Goal: Transaction & Acquisition: Register for event/course

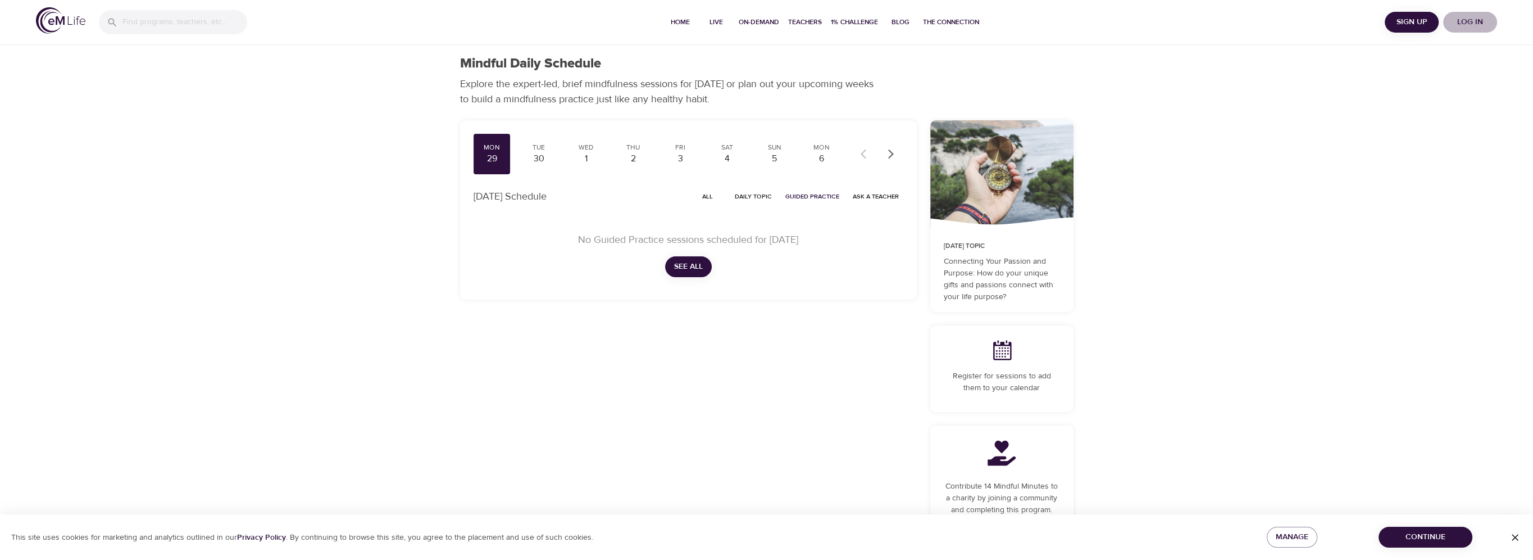
click at [1461, 24] on span "Log in" at bounding box center [1470, 22] width 45 height 14
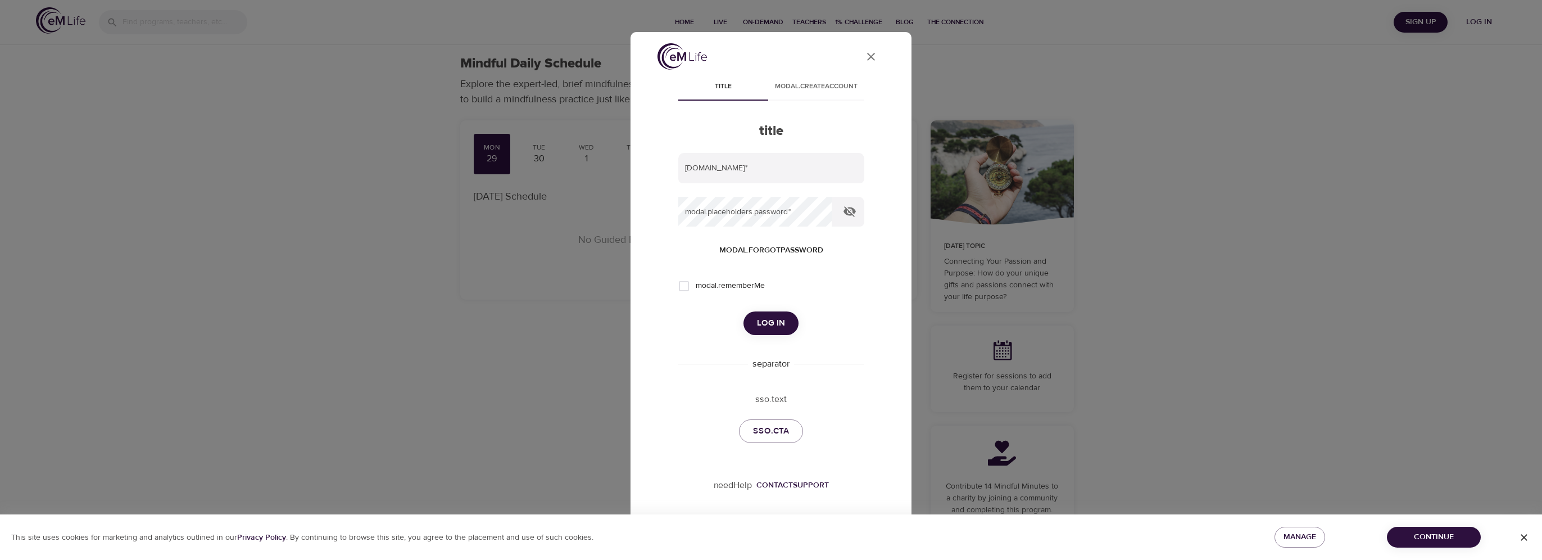
type input "vincent.oriente@wwt.com"
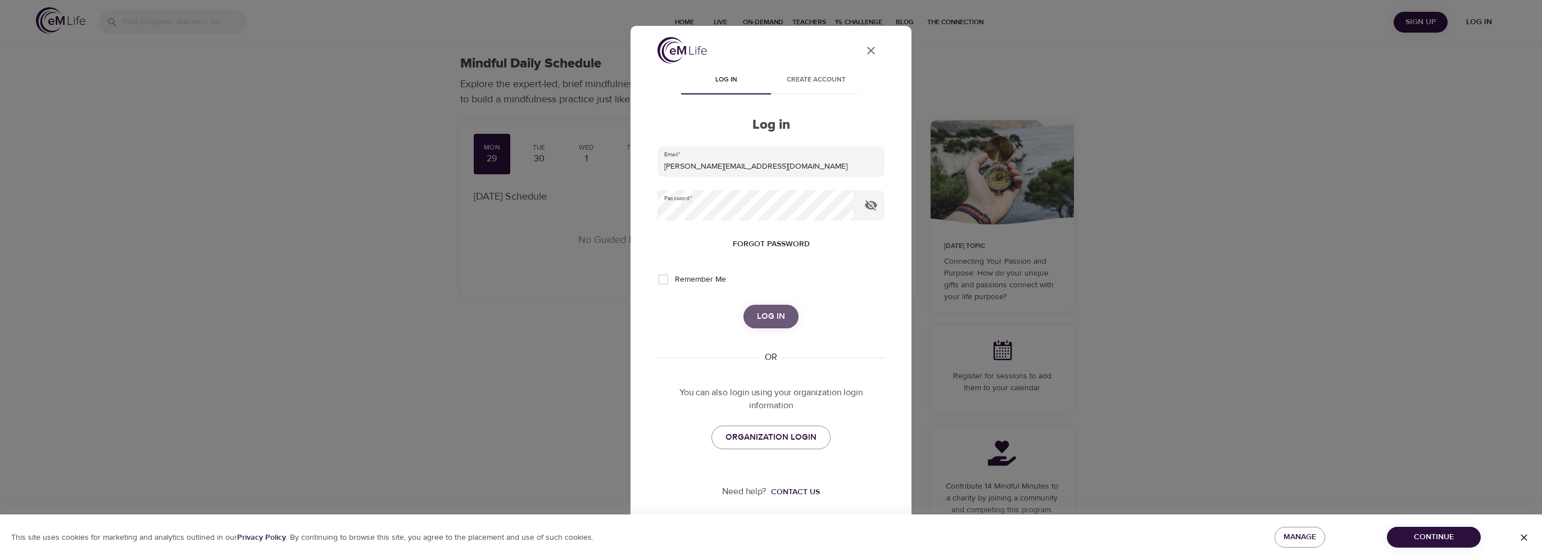
click at [788, 313] on button "Log in" at bounding box center [770, 317] width 55 height 24
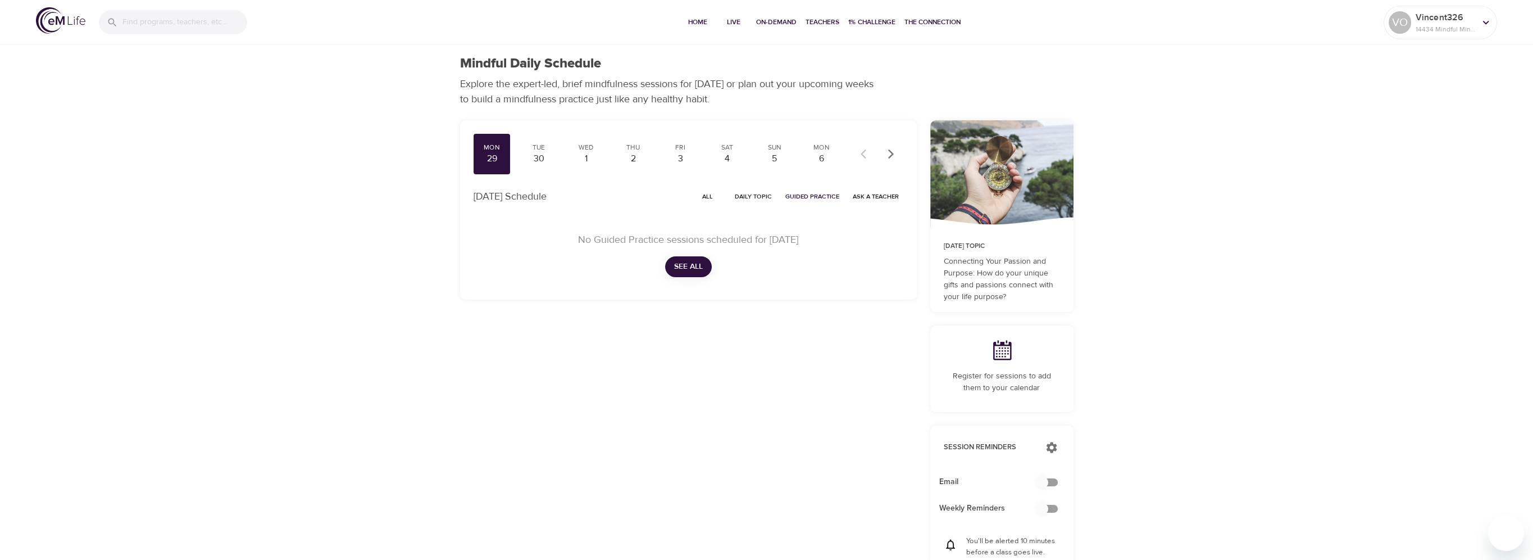
checkbox input "true"
click at [721, 25] on span "Live" at bounding box center [733, 22] width 27 height 12
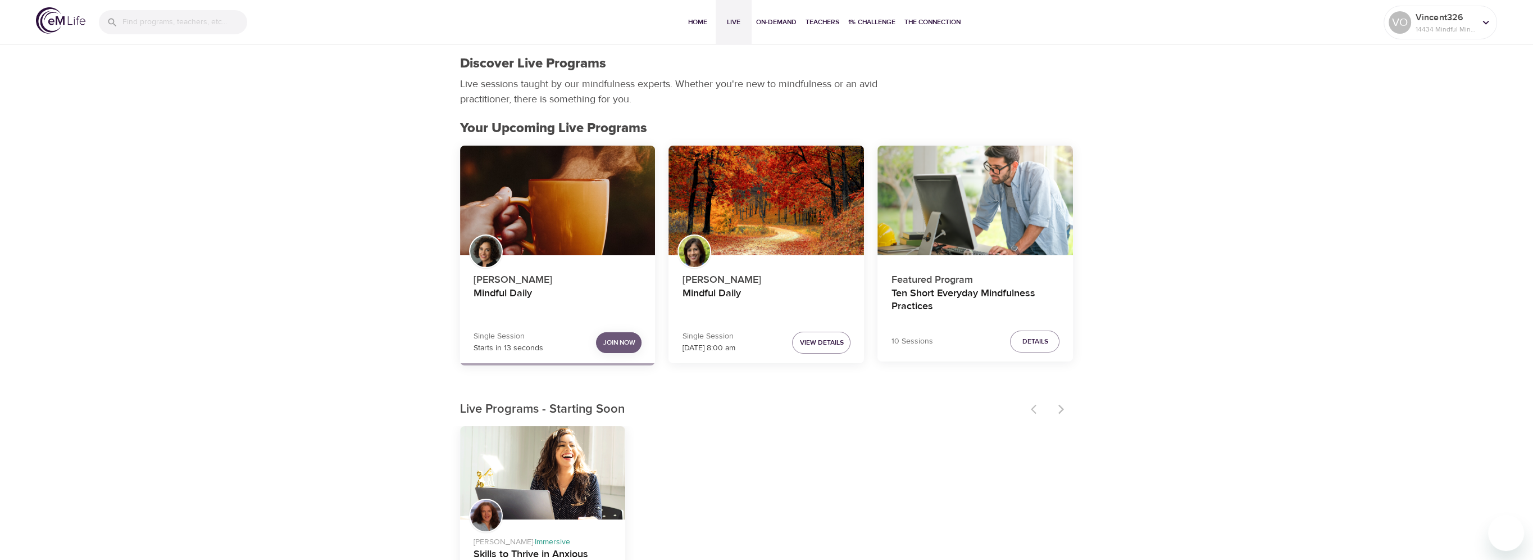
click at [604, 335] on button "Join Now" at bounding box center [619, 342] width 46 height 21
